Goal: Information Seeking & Learning: Learn about a topic

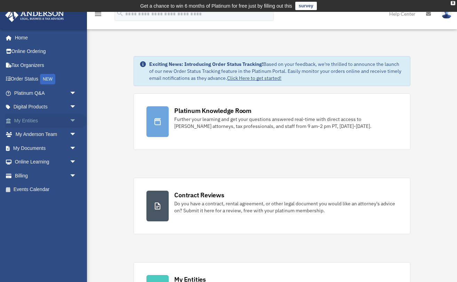
click at [73, 119] on span "arrow_drop_down" at bounding box center [77, 120] width 14 height 14
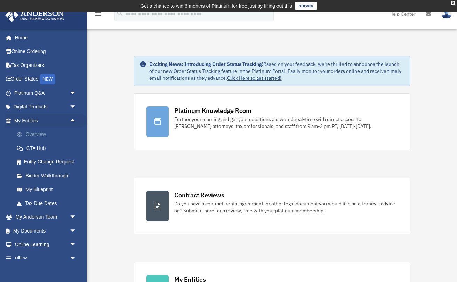
click at [37, 135] on link "Overview" at bounding box center [48, 134] width 77 height 14
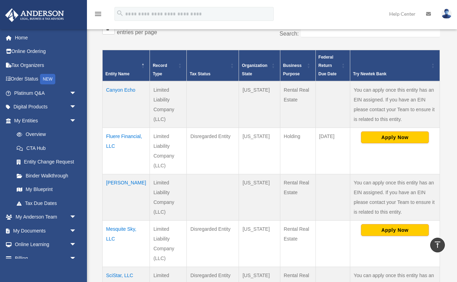
scroll to position [133, 0]
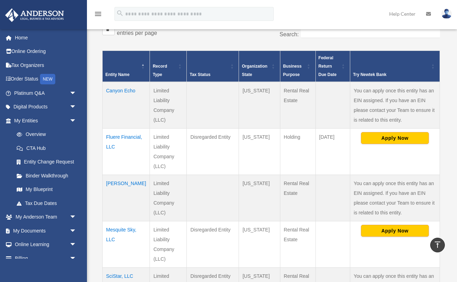
click at [122, 183] on td "[PERSON_NAME]" at bounding box center [126, 197] width 47 height 46
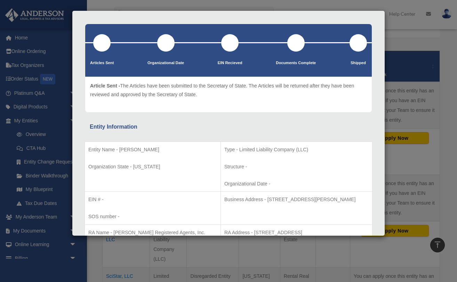
scroll to position [0, 0]
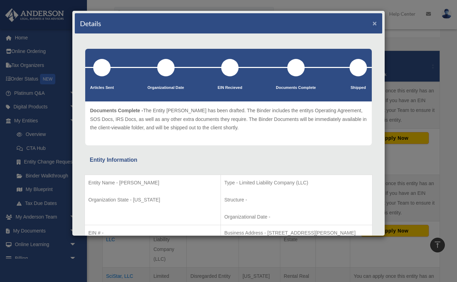
click at [376, 23] on button "×" at bounding box center [375, 22] width 5 height 7
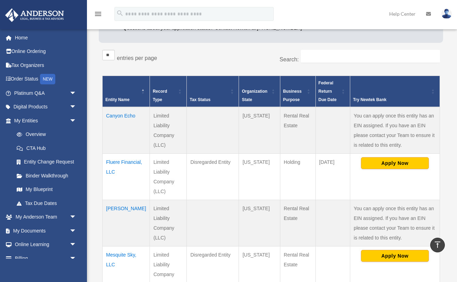
scroll to position [108, 0]
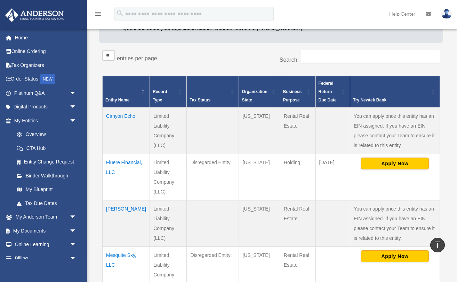
click at [115, 115] on td "Canyon Echo" at bounding box center [126, 130] width 47 height 47
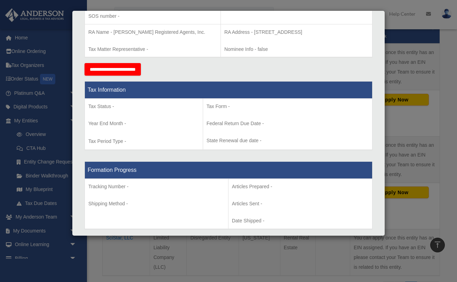
scroll to position [0, 0]
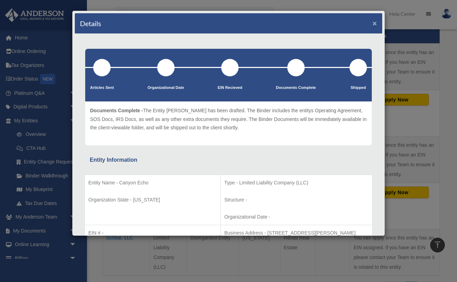
click at [374, 21] on button "×" at bounding box center [375, 22] width 5 height 7
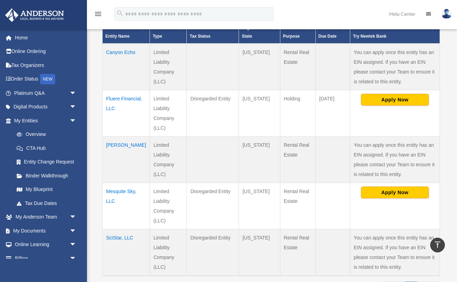
click at [112, 109] on td "Fluere Financial, LLC" at bounding box center [126, 113] width 47 height 46
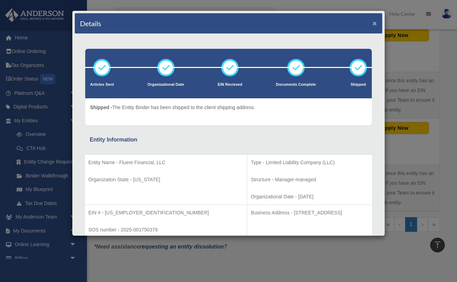
click at [375, 23] on button "×" at bounding box center [375, 22] width 5 height 7
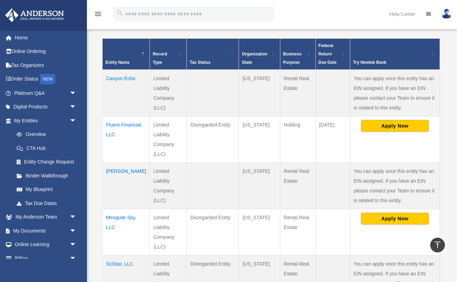
scroll to position [145, 0]
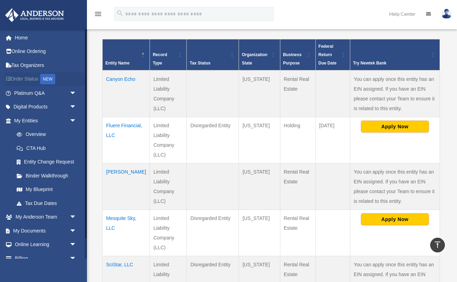
click at [31, 78] on link "Order Status NEW" at bounding box center [46, 79] width 82 height 14
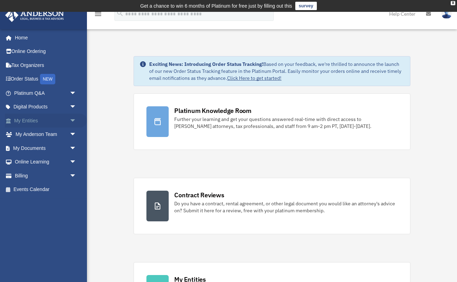
click at [24, 121] on link "My Entities arrow_drop_down" at bounding box center [46, 120] width 82 height 14
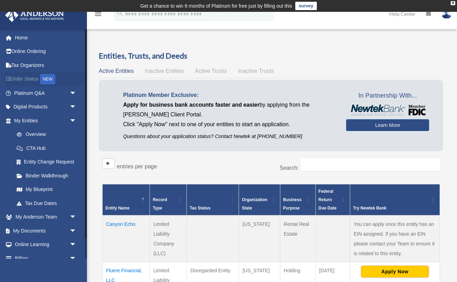
click at [25, 79] on link "Order Status NEW" at bounding box center [46, 79] width 82 height 14
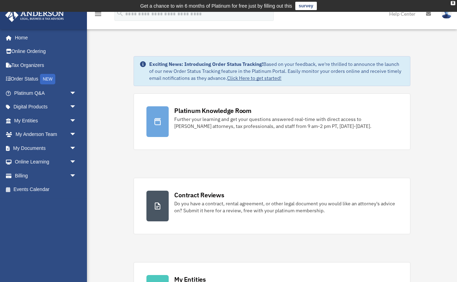
click at [248, 78] on link "Click Here to get started!" at bounding box center [254, 78] width 54 height 6
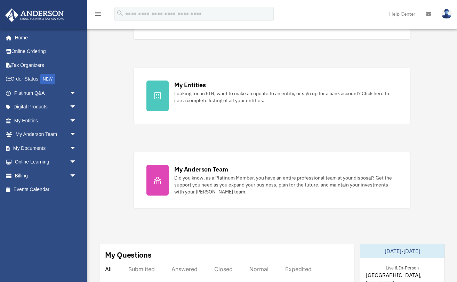
scroll to position [195, 0]
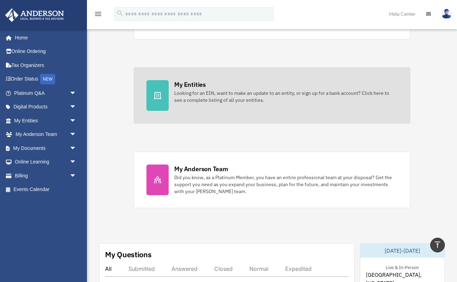
click at [159, 94] on icon at bounding box center [158, 95] width 8 height 7
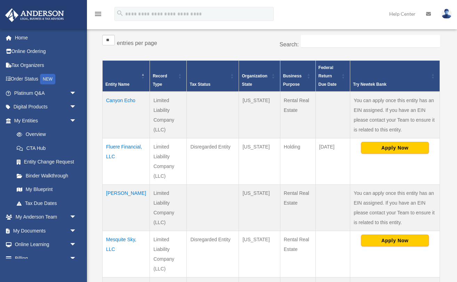
scroll to position [129, 0]
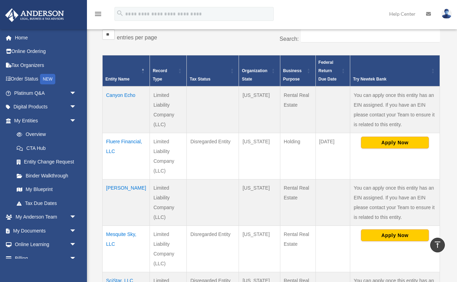
click at [112, 105] on td "Canyon Echo" at bounding box center [126, 109] width 47 height 47
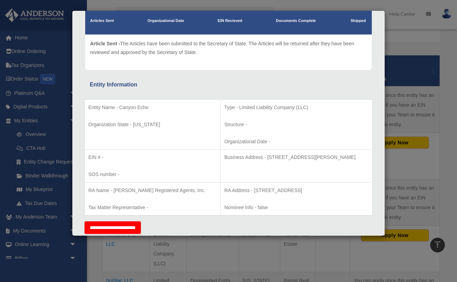
scroll to position [0, 0]
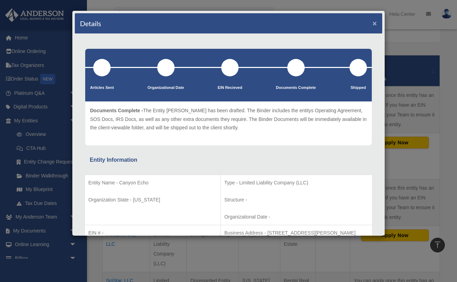
click at [376, 24] on button "×" at bounding box center [375, 22] width 5 height 7
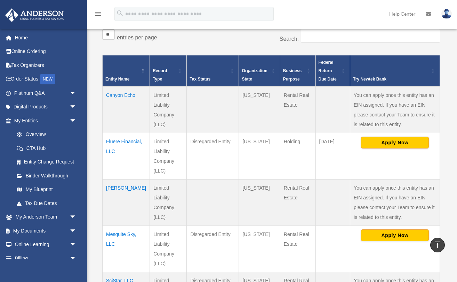
scroll to position [133, 0]
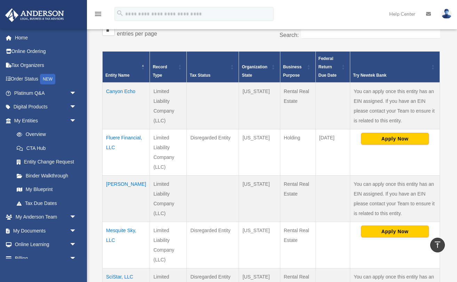
click at [120, 147] on td "Fluere Financial, LLC" at bounding box center [126, 152] width 47 height 46
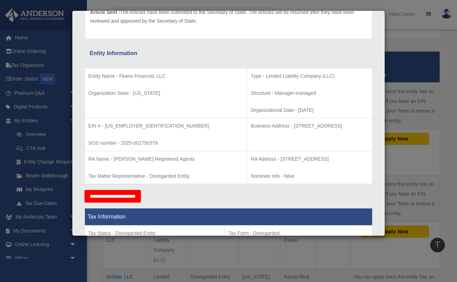
scroll to position [0, 0]
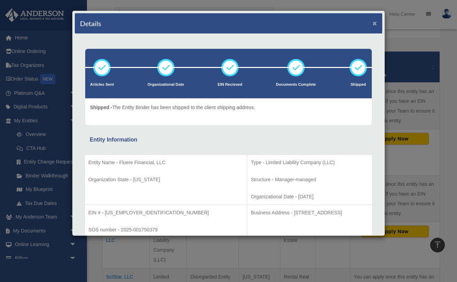
click at [376, 22] on button "×" at bounding box center [375, 22] width 5 height 7
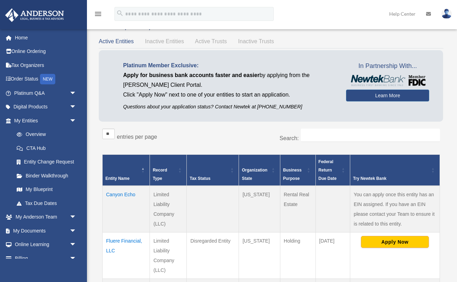
scroll to position [35, 0]
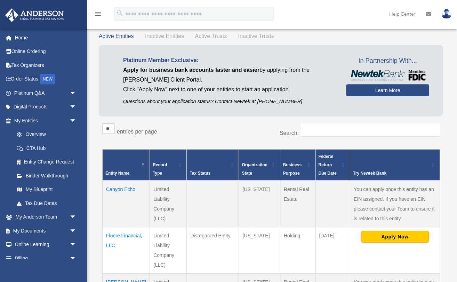
click at [404, 14] on link "Help Center" at bounding box center [402, 13] width 37 height 27
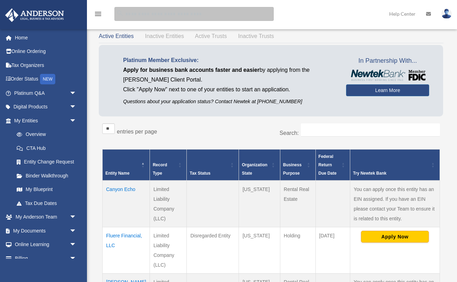
click at [232, 16] on input "search" at bounding box center [193, 14] width 159 height 14
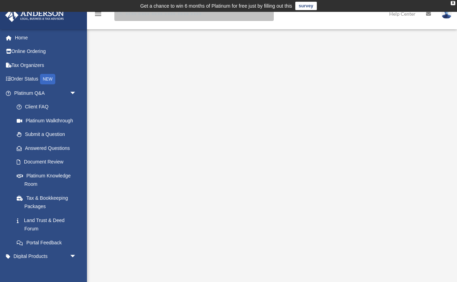
click at [213, 17] on input "search" at bounding box center [193, 14] width 159 height 14
type input "**********"
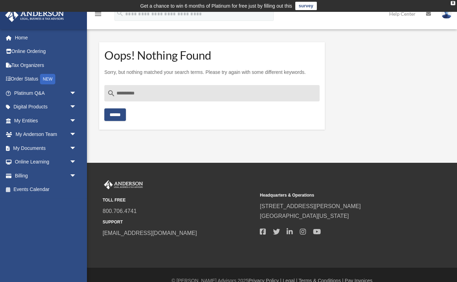
click at [128, 94] on input "**********" at bounding box center [211, 93] width 215 height 17
type input "**********"
click at [104, 108] on input "******" at bounding box center [115, 114] width 22 height 13
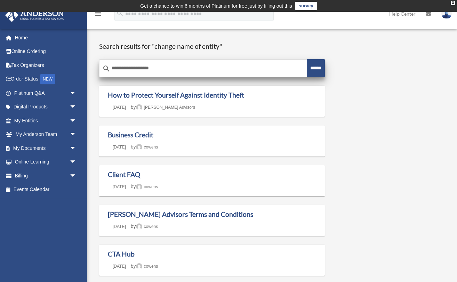
click at [164, 71] on input "**********" at bounding box center [203, 68] width 207 height 17
type input "**********"
click at [307, 59] on input "******" at bounding box center [316, 68] width 18 height 18
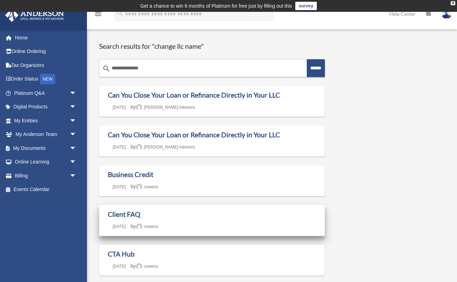
click at [133, 212] on link "Client FAQ" at bounding box center [124, 214] width 32 height 8
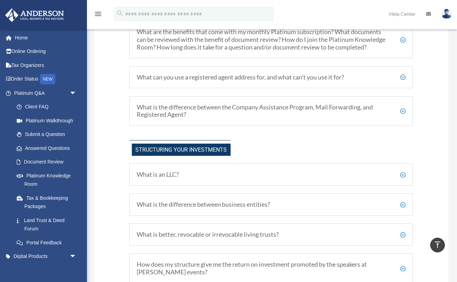
scroll to position [230, 0]
click at [404, 117] on h5 "What is the difference between the Company Assistance Program, Mail Forwarding,…" at bounding box center [271, 110] width 269 height 15
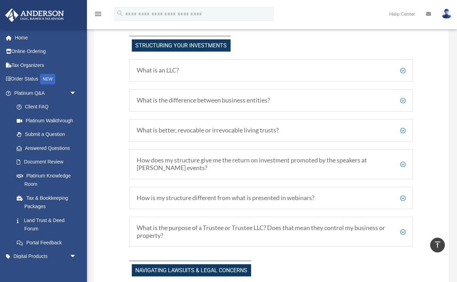
scroll to position [477, 0]
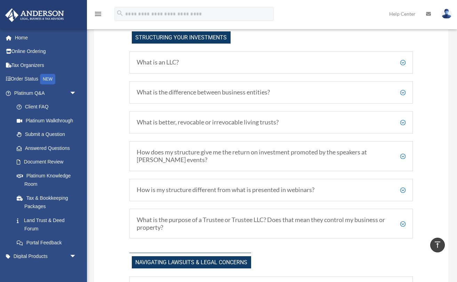
click at [403, 163] on h5 "How does my structure give me the return on investment promoted by the speakers…" at bounding box center [271, 155] width 269 height 15
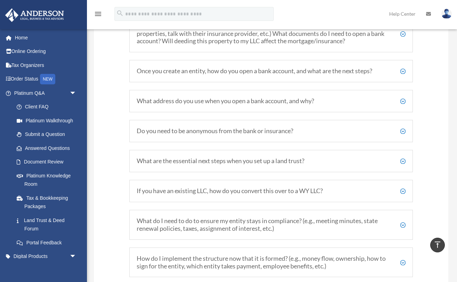
scroll to position [1032, 0]
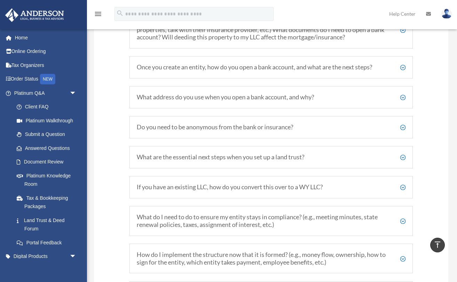
click at [403, 93] on h5 "What address do you use when you open a bank account, and why?" at bounding box center [271, 97] width 269 height 8
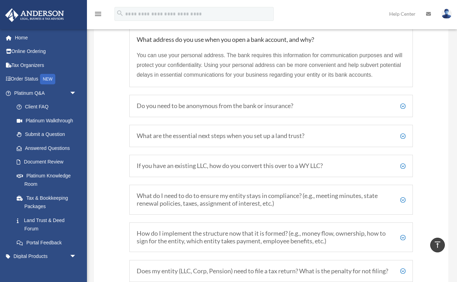
scroll to position [1098, 0]
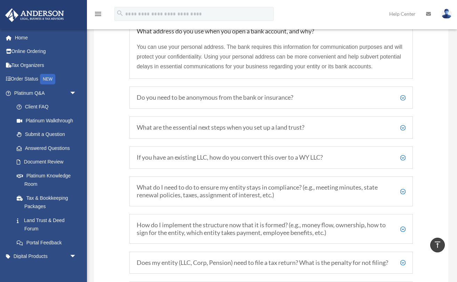
click at [404, 95] on h5 "Do you need to be anonymous from the bank or insurance?" at bounding box center [271, 98] width 269 height 8
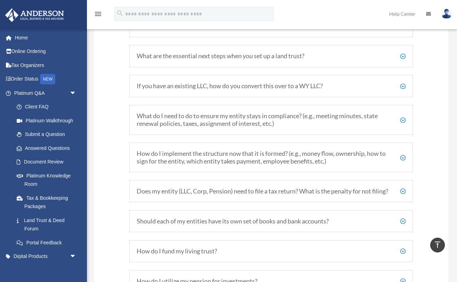
scroll to position [1207, 0]
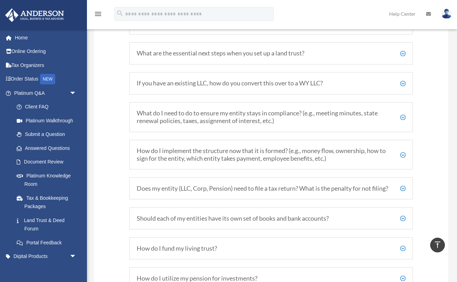
click at [403, 151] on h5 "How do I implement the structure now that it is formed? (e.g., money flow, owne…" at bounding box center [271, 154] width 269 height 15
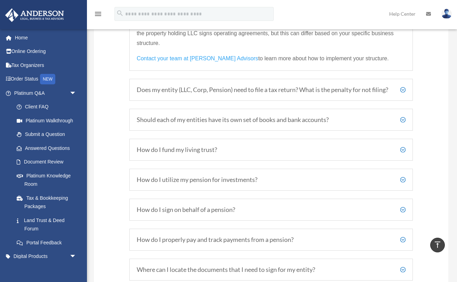
scroll to position [1341, 0]
click at [403, 123] on h5 "Should each of my entities have its own set of books and bank accounts?" at bounding box center [271, 119] width 269 height 8
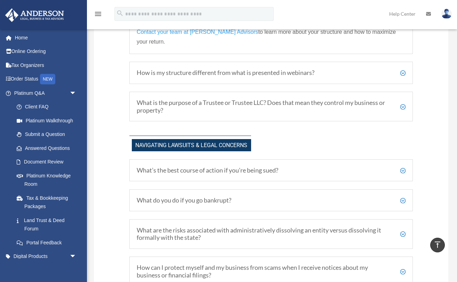
scroll to position [694, 0]
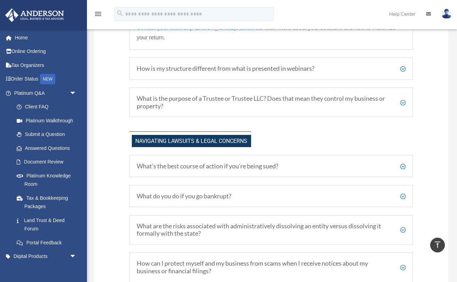
click at [404, 163] on h5 "What’s the best course of action if you’re being sued?" at bounding box center [271, 166] width 269 height 8
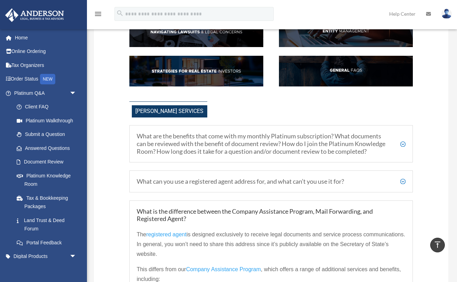
scroll to position [125, 0]
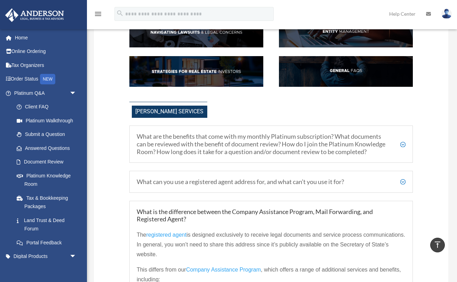
click at [403, 185] on h5 "What can you use a registered agent address for, and what can’t you use it for?" at bounding box center [271, 182] width 269 height 8
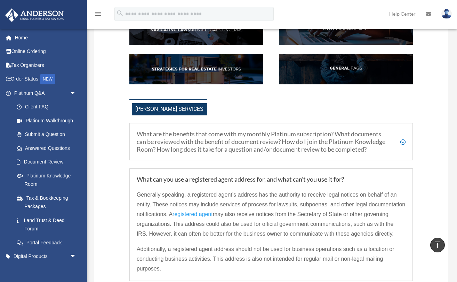
scroll to position [126, 0]
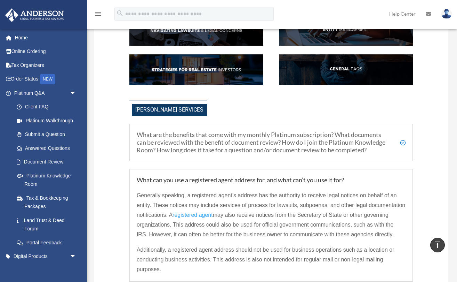
click at [403, 146] on h5 "What are the benefits that come with my monthly Platinum subscription? What doc…" at bounding box center [271, 142] width 269 height 23
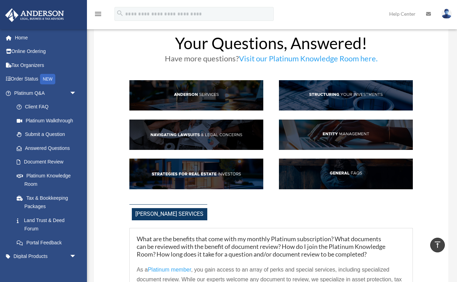
scroll to position [22, 0]
